Goal: Task Accomplishment & Management: Use online tool/utility

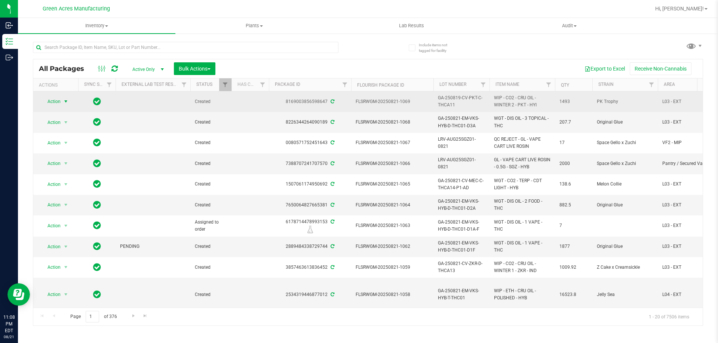
click at [67, 102] on span "select" at bounding box center [66, 102] width 6 height 6
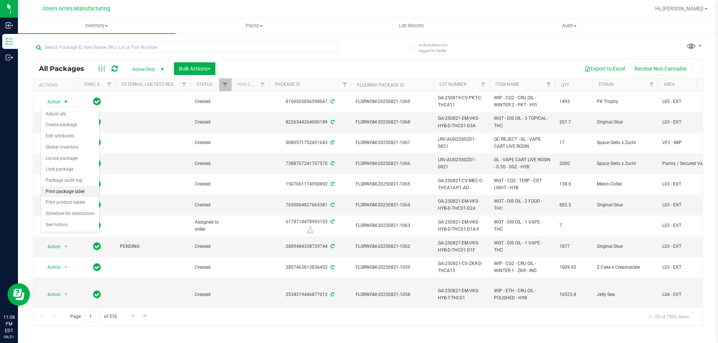
click at [70, 193] on li "Print package label" at bounding box center [70, 191] width 58 height 11
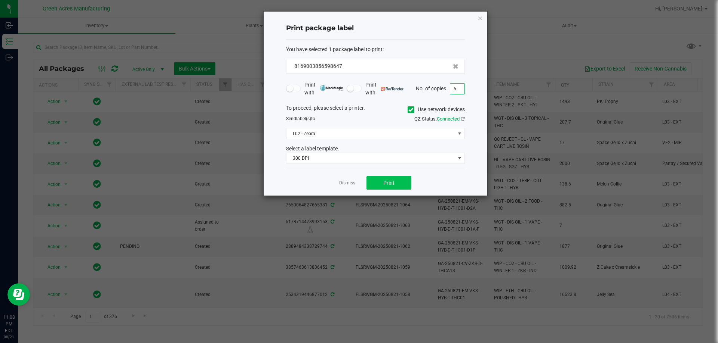
type input "5"
click at [373, 182] on button "Print" at bounding box center [388, 182] width 45 height 13
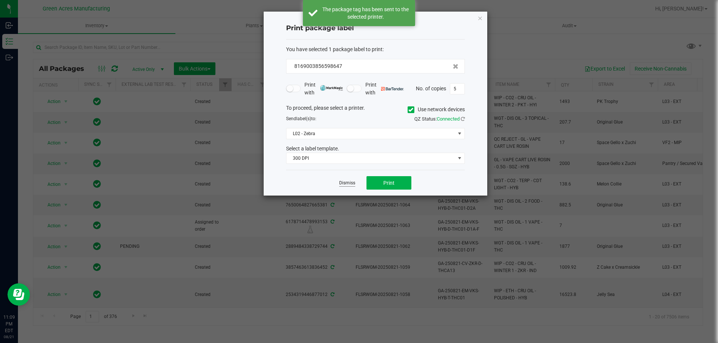
click at [343, 182] on link "Dismiss" at bounding box center [347, 183] width 16 height 6
